Goal: Navigation & Orientation: Find specific page/section

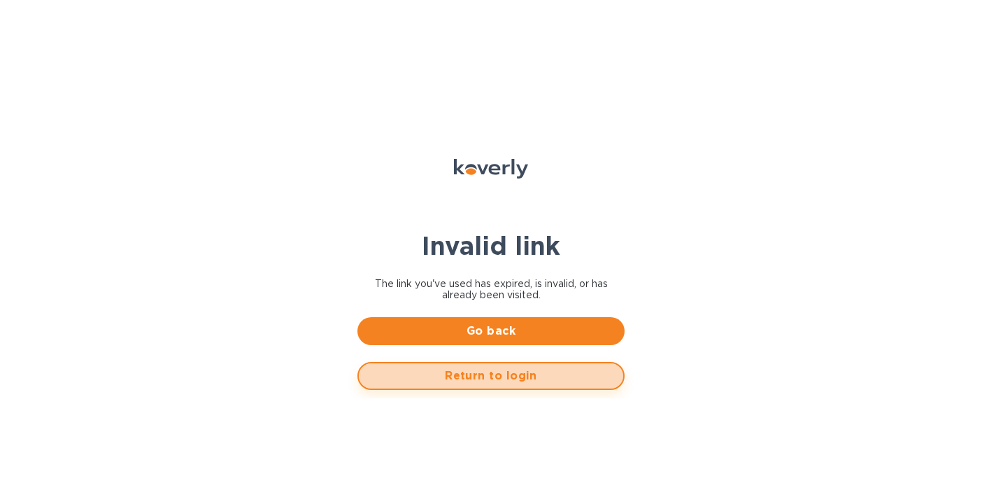
click at [526, 376] on span "Return to login" at bounding box center [491, 375] width 242 height 17
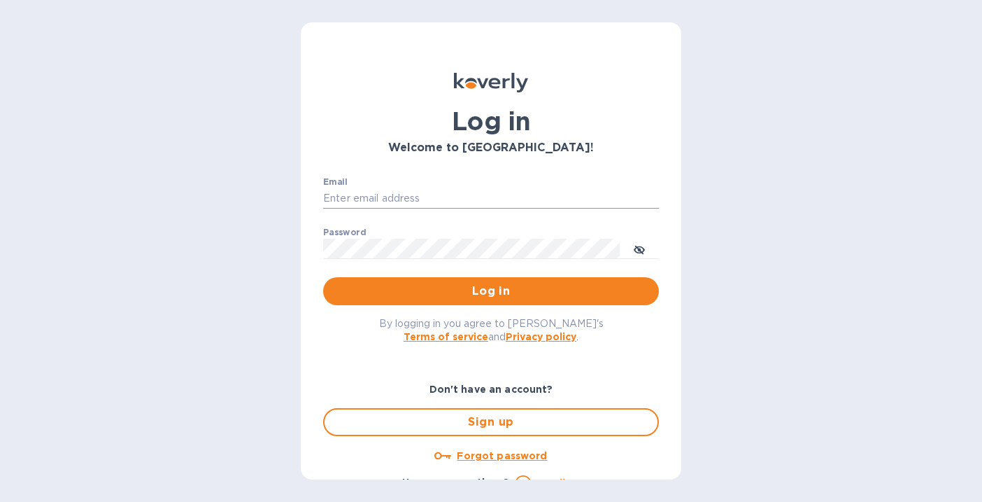
type input "alarison@koverly.com"
click at [418, 302] on button "Log in" at bounding box center [491, 291] width 336 height 28
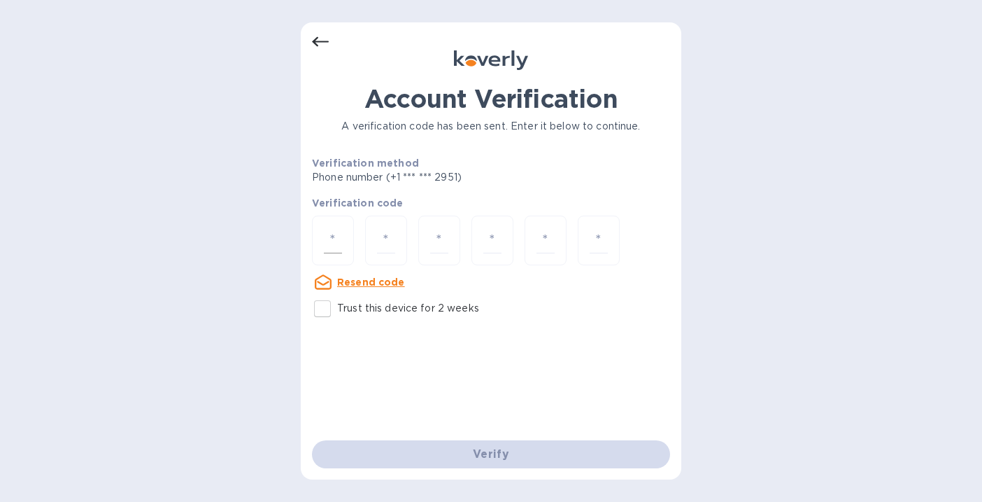
click at [320, 241] on div at bounding box center [333, 241] width 42 height 50
type input "1"
type input "5"
type input "0"
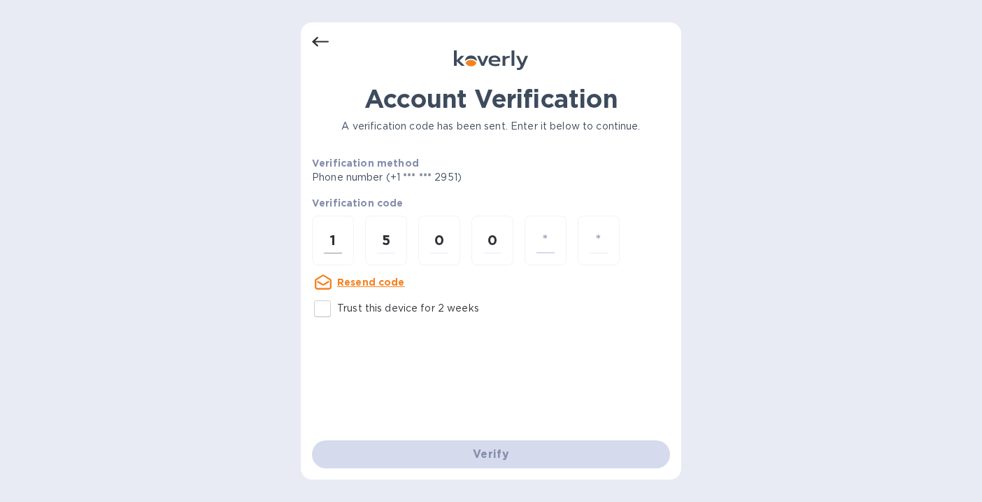
type input "6"
type input "0"
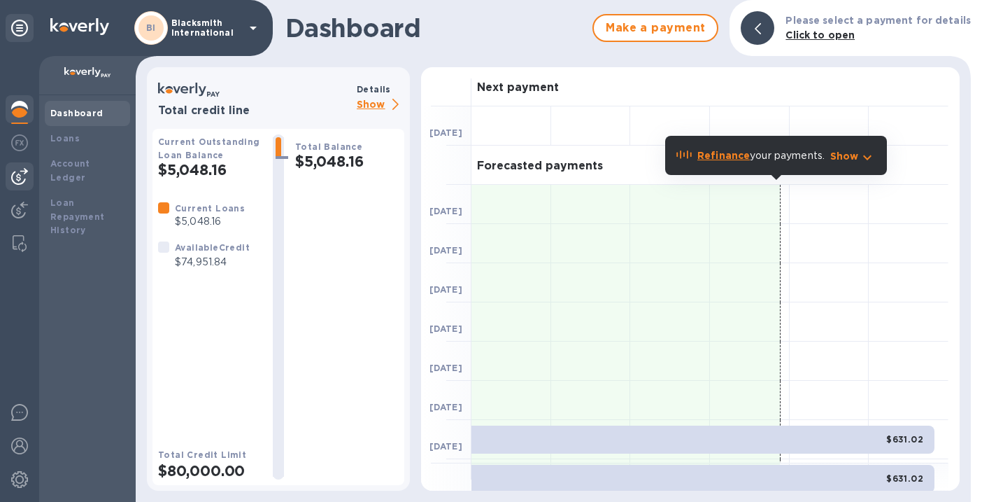
click at [19, 177] on img at bounding box center [19, 176] width 17 height 17
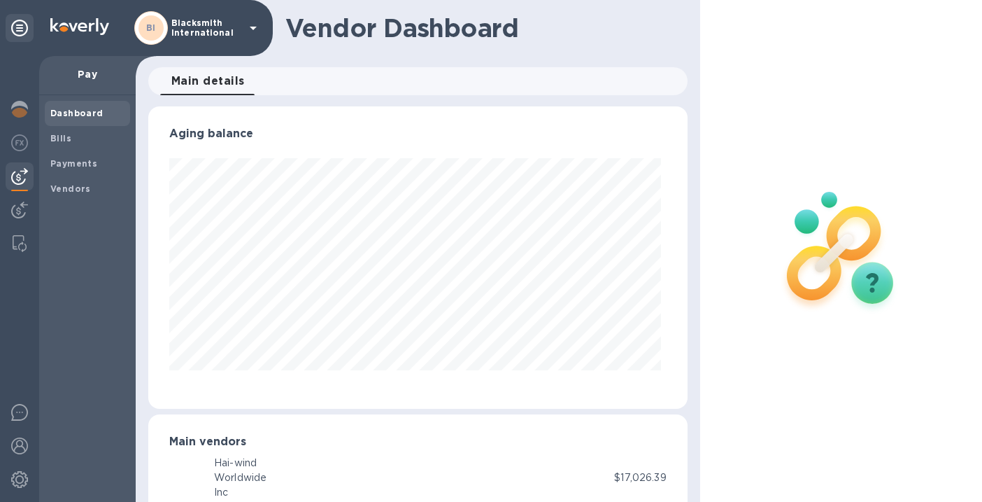
scroll to position [302, 534]
click at [13, 203] on img at bounding box center [19, 210] width 17 height 17
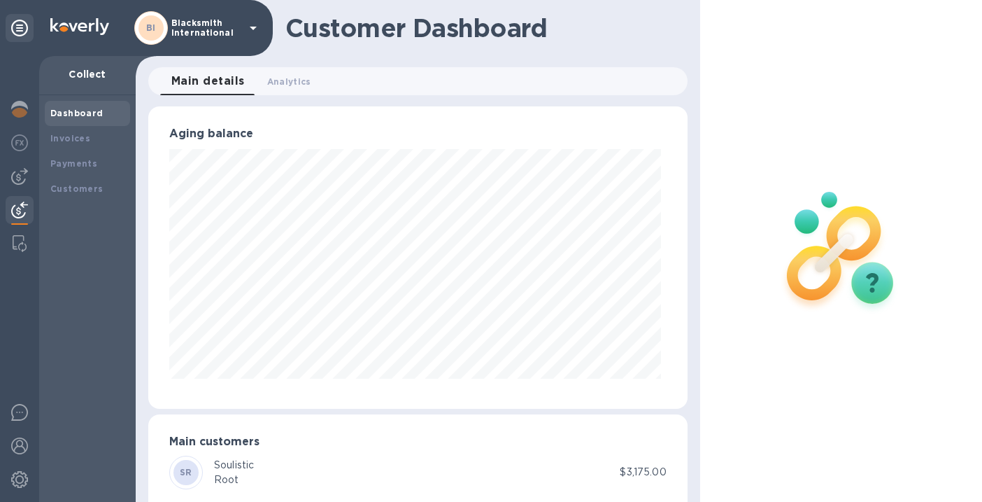
scroll to position [29, 0]
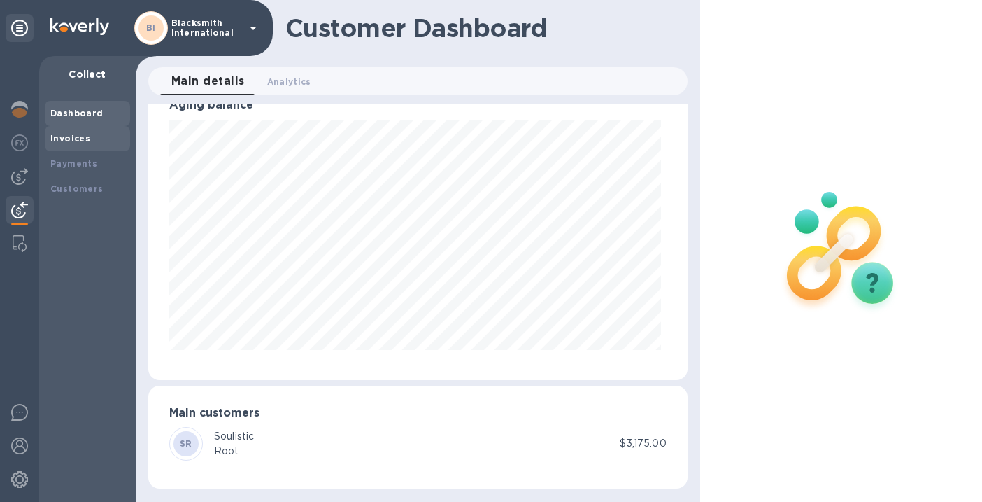
click at [72, 143] on b "Invoices" at bounding box center [70, 138] width 40 height 10
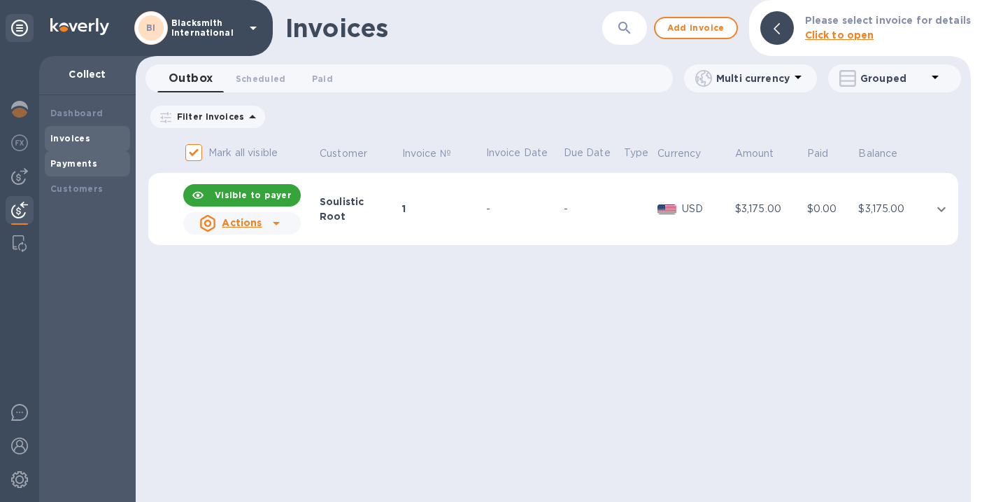
click at [73, 155] on div "Payments" at bounding box center [87, 163] width 85 height 25
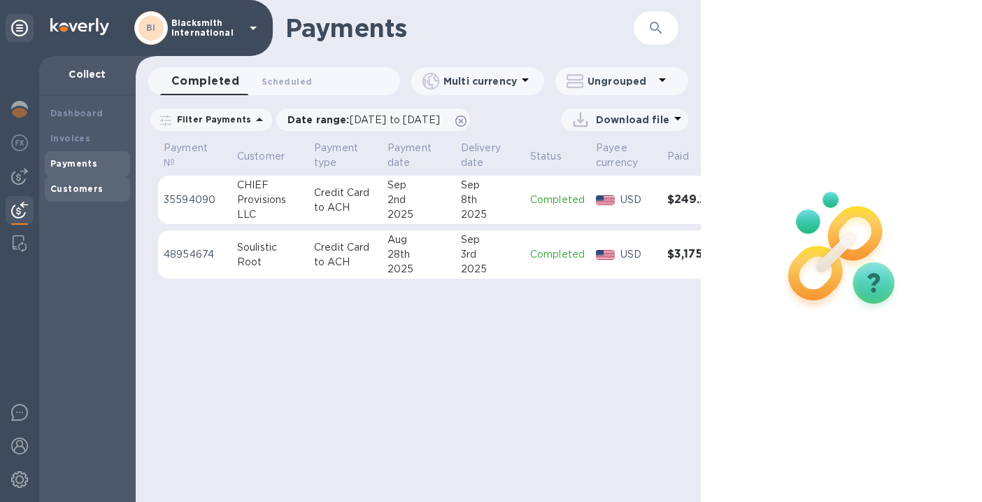
click at [83, 194] on div "Customers" at bounding box center [87, 189] width 74 height 14
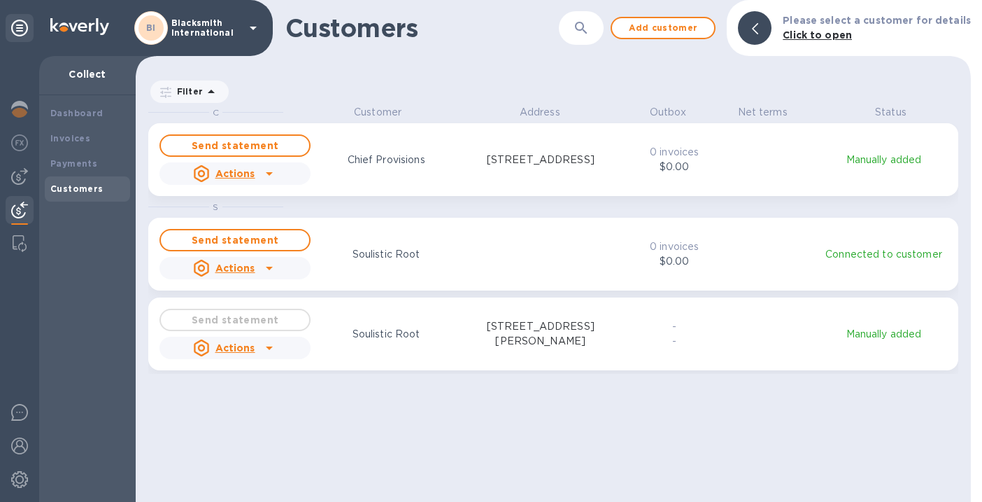
scroll to position [386, 830]
